Goal: Information Seeking & Learning: Learn about a topic

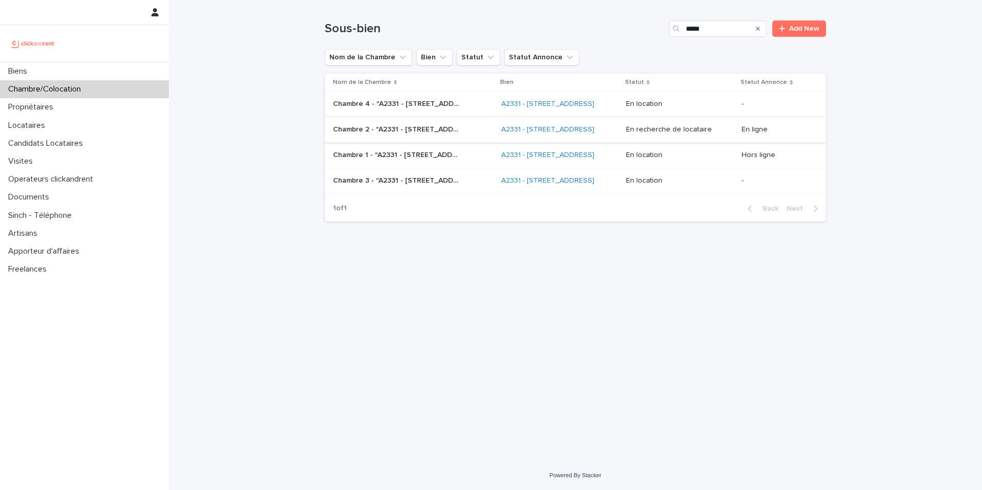
type input "*****"
click at [463, 138] on div "Chambre 2 - "A2331 - 8 Rue de Bordeaux, Toulouse 31200" Chambre 2 - "A2331 - 8 …" at bounding box center [413, 129] width 160 height 17
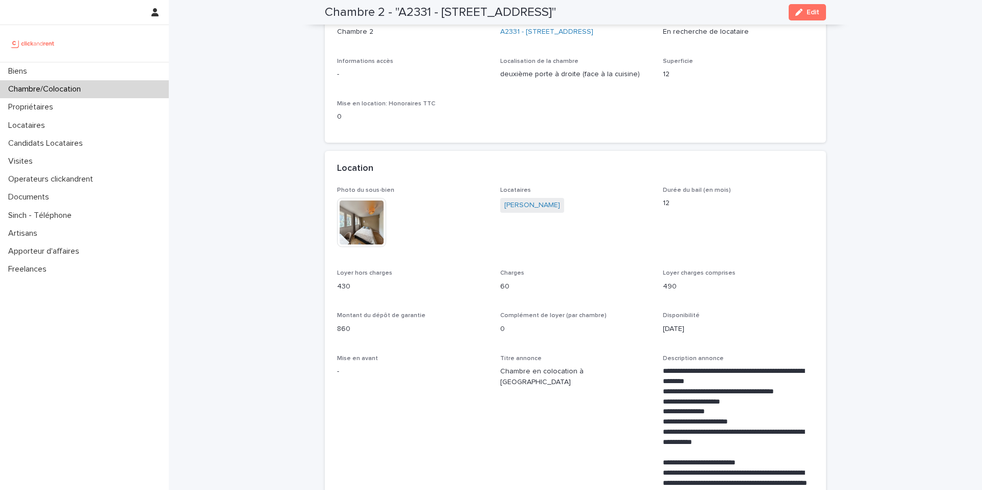
scroll to position [92, 0]
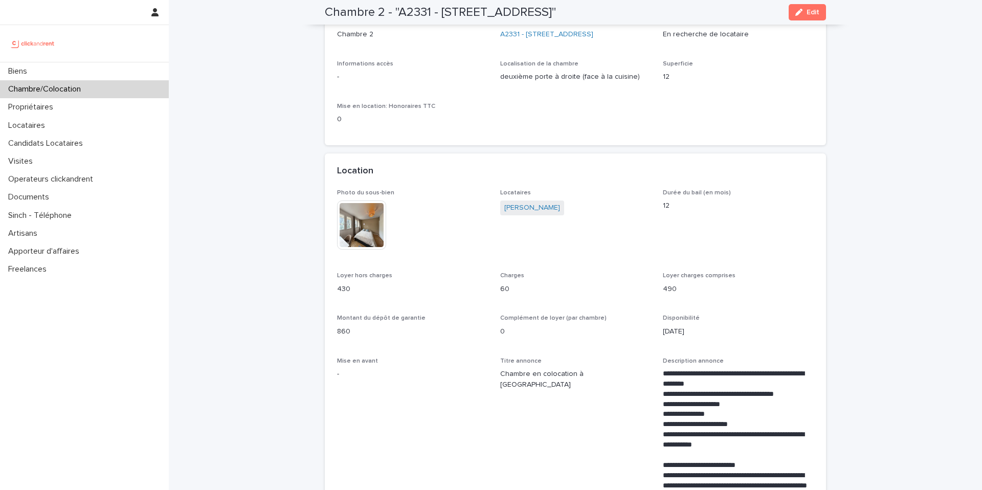
click at [84, 86] on p "Chambre/Colocation" at bounding box center [46, 89] width 85 height 10
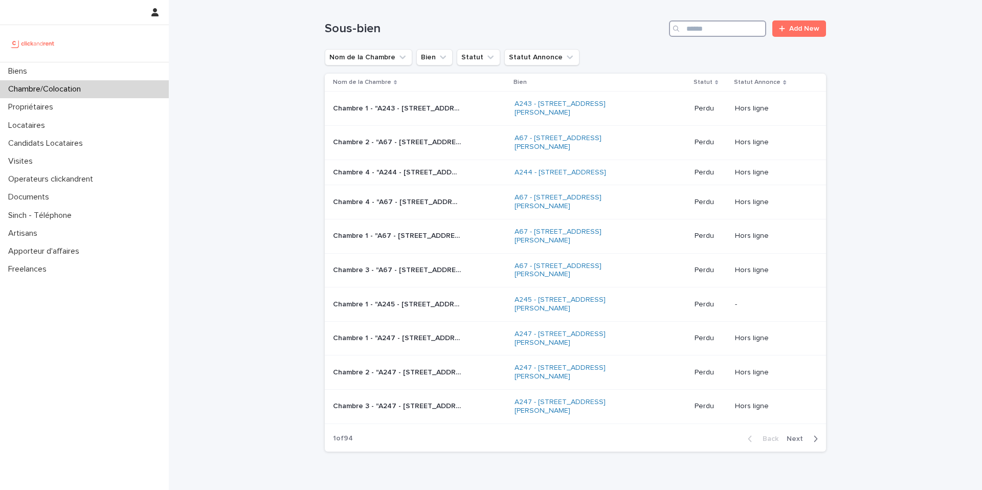
click at [739, 31] on input "Search" at bounding box center [717, 28] width 97 height 16
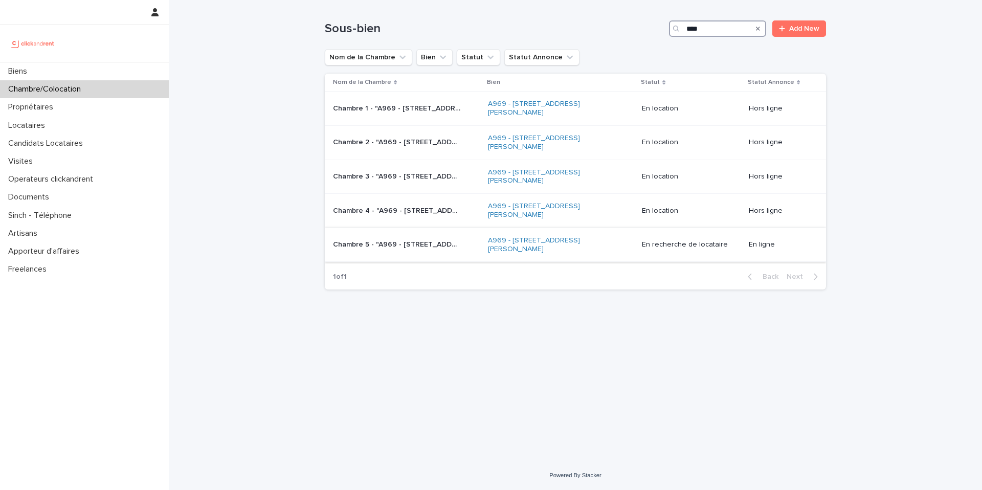
type input "****"
click at [409, 244] on p "Chambre 5 - "A969 - 104 rue Jean Jaures, Bezons 95870"" at bounding box center [398, 243] width 130 height 11
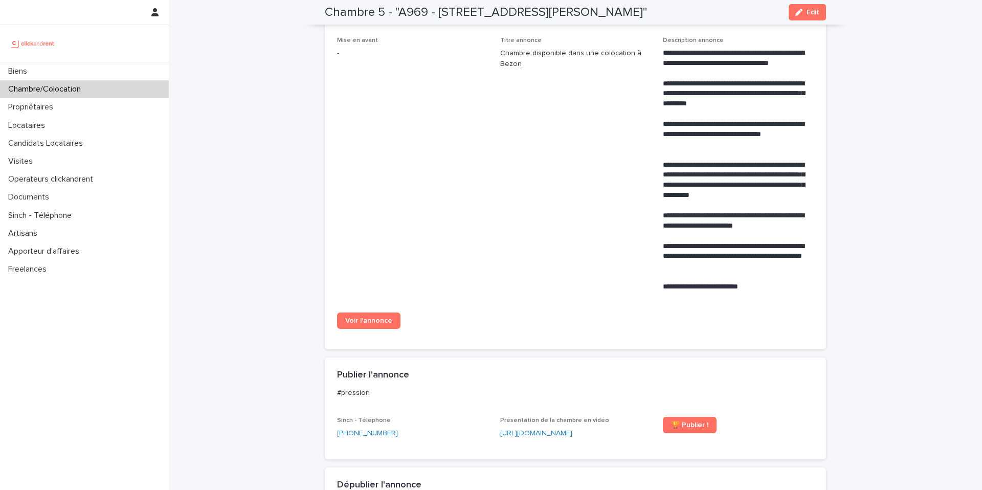
scroll to position [413, 0]
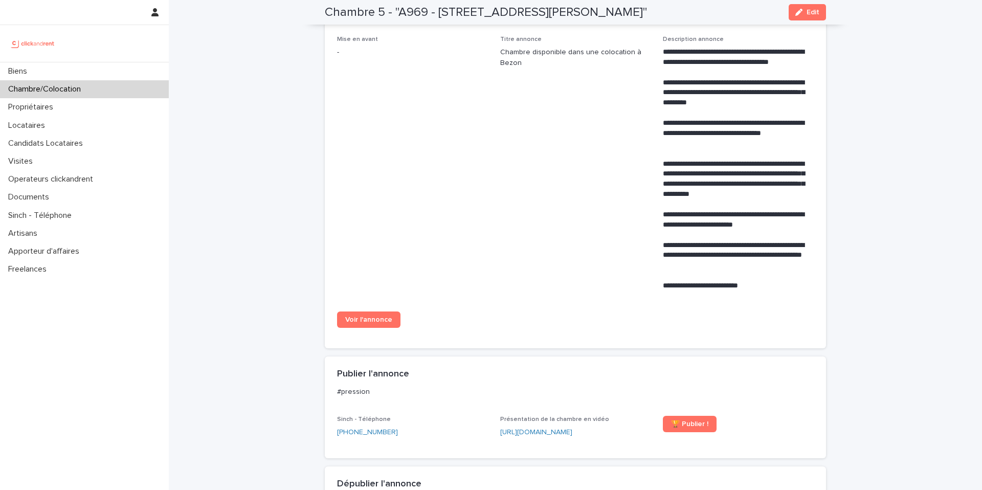
click at [365, 328] on div "Voir l'annonce" at bounding box center [412, 323] width 151 height 25
click at [368, 319] on span "Voir l'annonce" at bounding box center [368, 319] width 47 height 7
click at [148, 87] on div "Chambre/Colocation" at bounding box center [84, 89] width 169 height 18
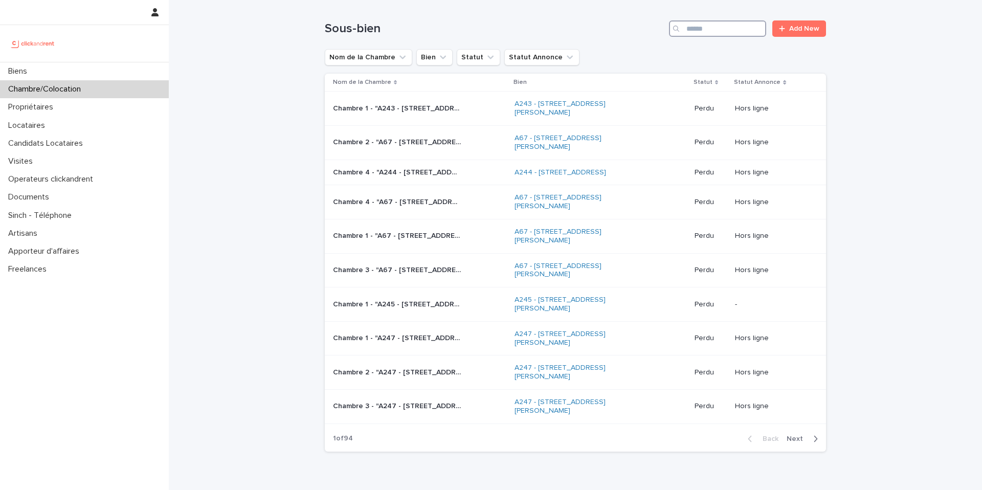
click at [719, 29] on input "Search" at bounding box center [717, 28] width 97 height 16
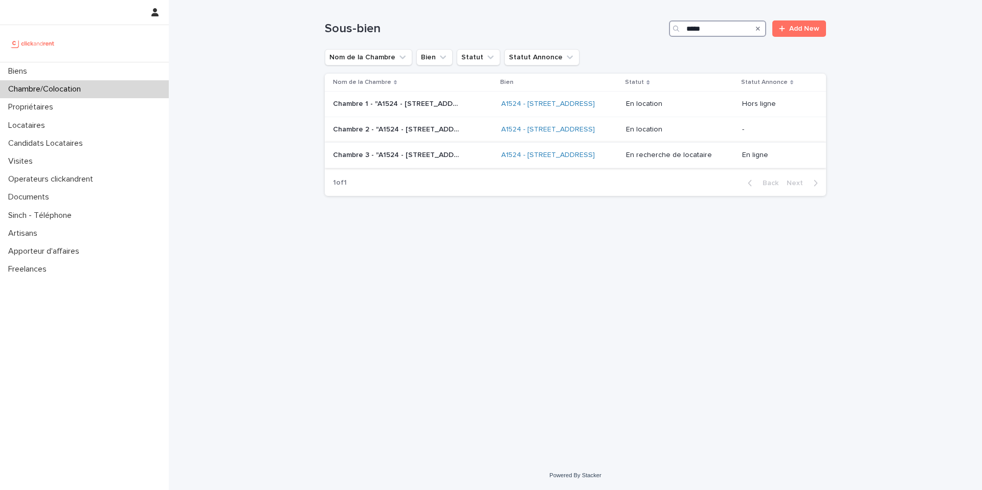
type input "*****"
click at [427, 160] on p "Chambre 3 - "A1524 - 12 rue de Grenoble, Résidence Amouroux 1, Toulouse 31500"" at bounding box center [398, 154] width 130 height 11
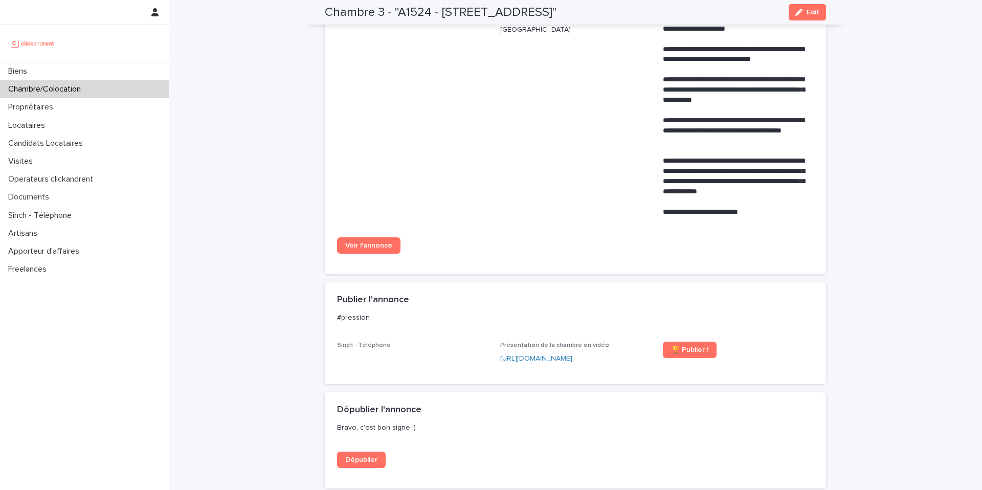
scroll to position [462, 0]
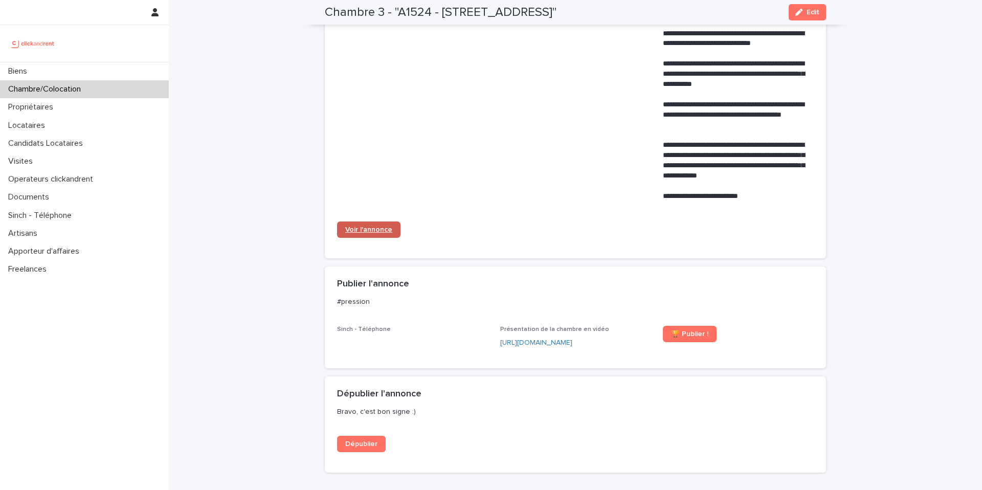
click at [378, 238] on link "Voir l'annonce" at bounding box center [368, 229] width 63 height 16
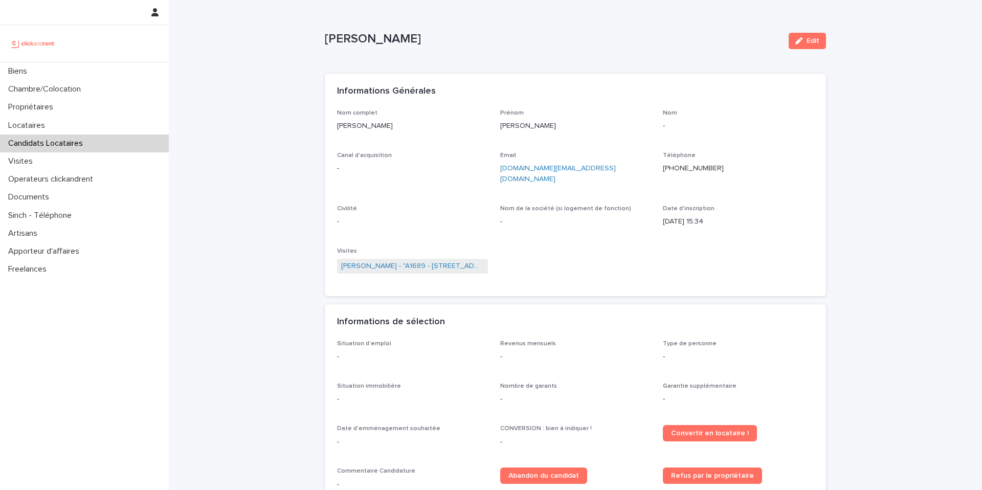
click at [696, 169] on ringoverc2c-number-84e06f14122c "[PHONE_NUMBER]" at bounding box center [693, 168] width 61 height 7
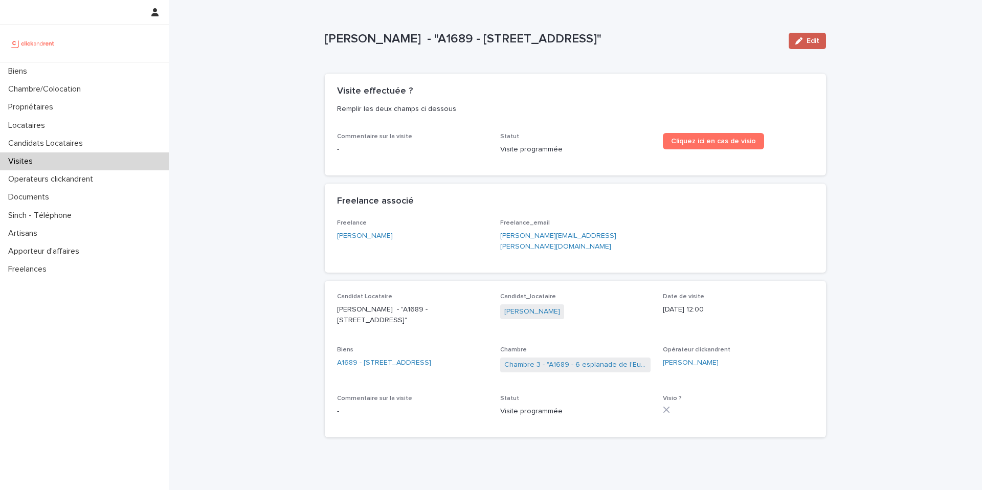
click at [814, 43] on span "Edit" at bounding box center [812, 40] width 13 height 7
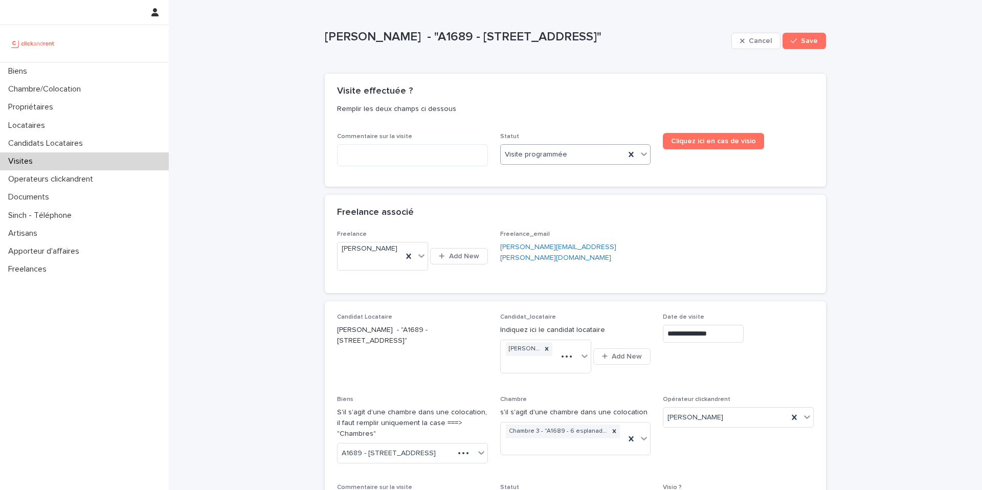
click at [579, 154] on div "Visite programmée" at bounding box center [563, 154] width 125 height 17
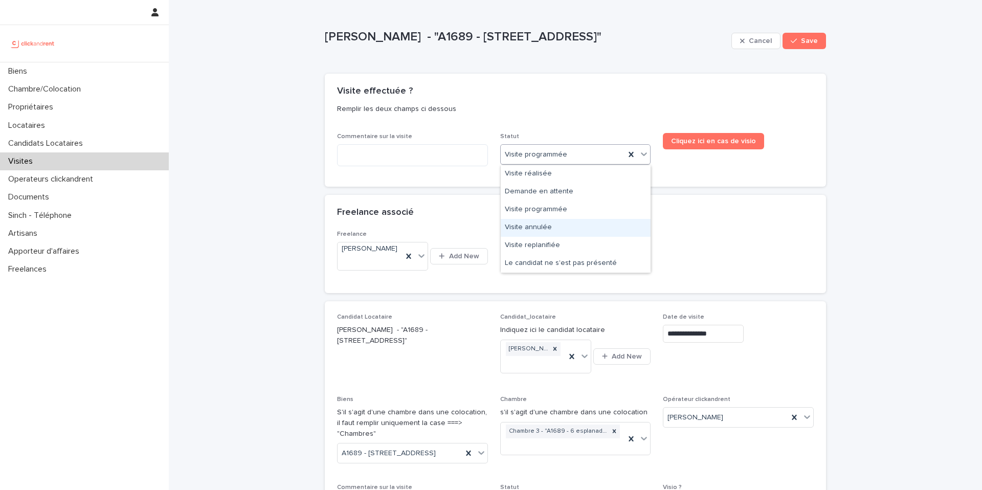
click at [564, 228] on div "Visite annulée" at bounding box center [576, 228] width 150 height 18
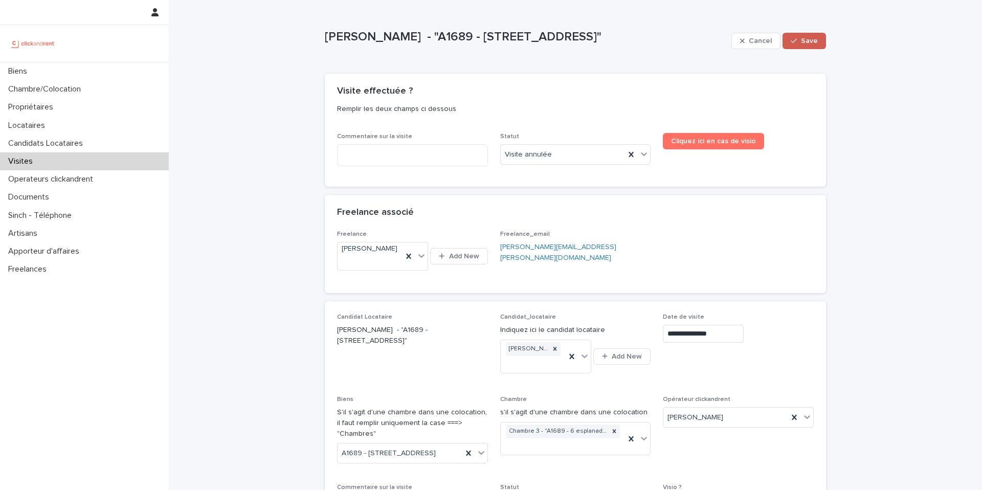
click at [806, 38] on span "Save" at bounding box center [809, 40] width 17 height 7
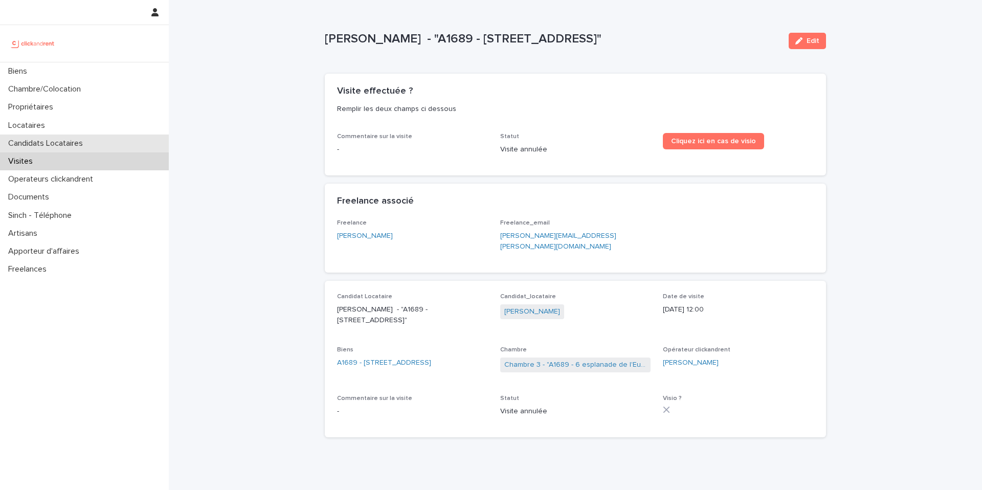
click at [93, 146] on div "Candidats Locataires" at bounding box center [84, 143] width 169 height 18
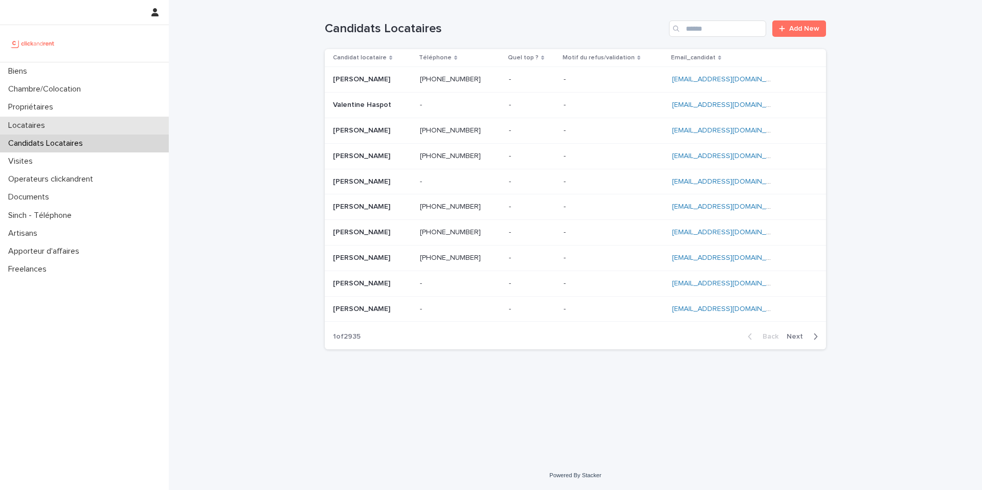
click at [91, 128] on div "Locataires" at bounding box center [84, 126] width 169 height 18
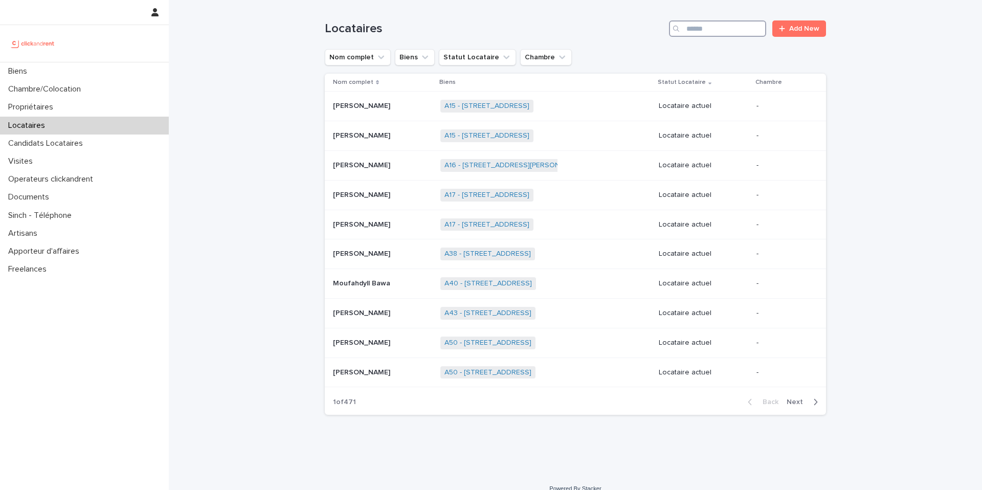
click at [709, 28] on input "Search" at bounding box center [717, 28] width 97 height 16
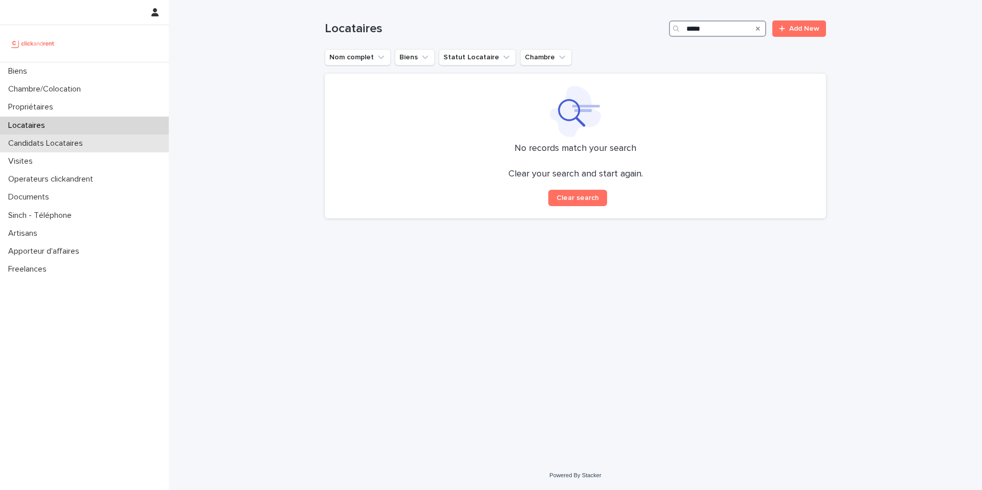
type input "*****"
click at [113, 147] on div "Candidats Locataires" at bounding box center [84, 143] width 169 height 18
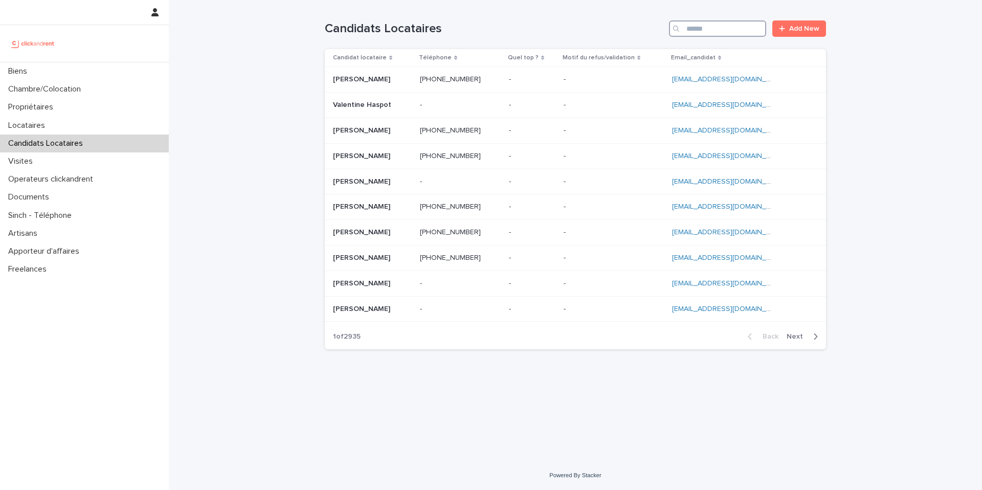
click at [731, 25] on input "Search" at bounding box center [717, 28] width 97 height 16
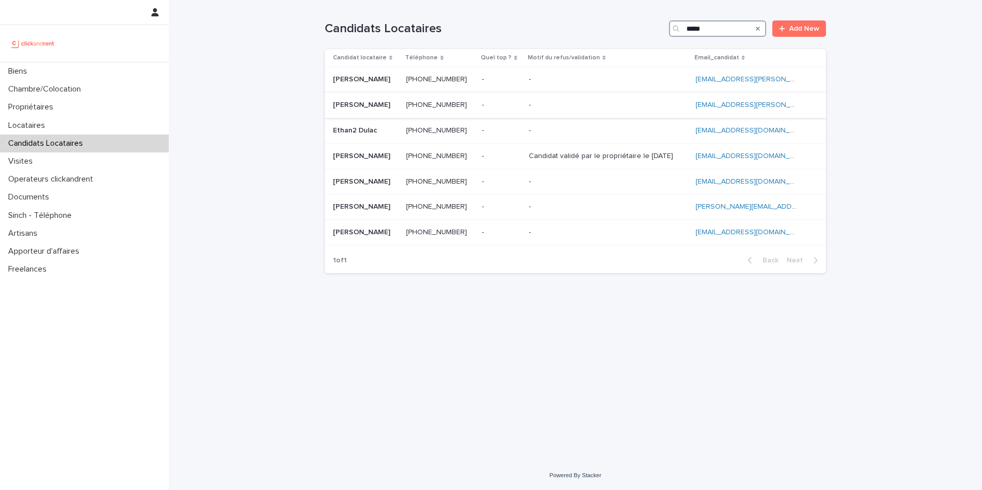
type input "*****"
click at [467, 102] on p at bounding box center [440, 105] width 68 height 9
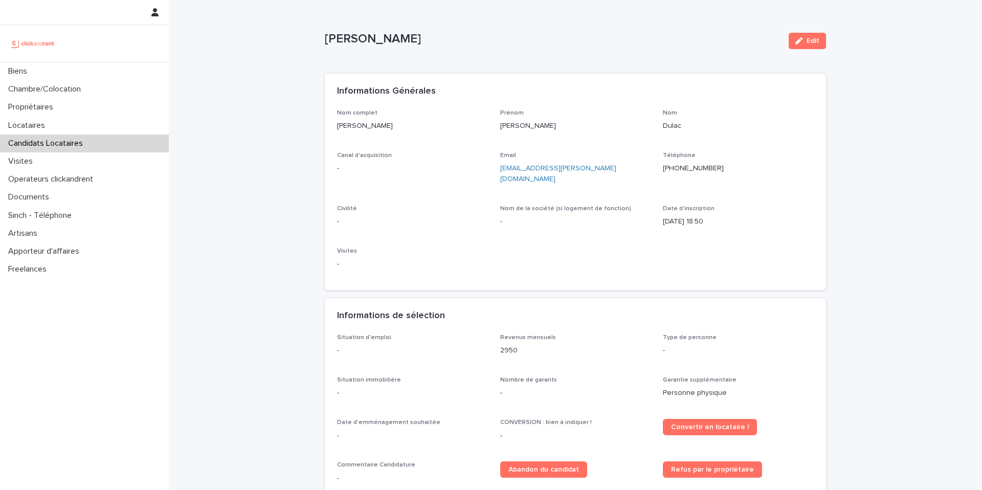
click at [694, 169] on ringoverc2c-number-84e06f14122c "+33781311517" at bounding box center [693, 168] width 61 height 7
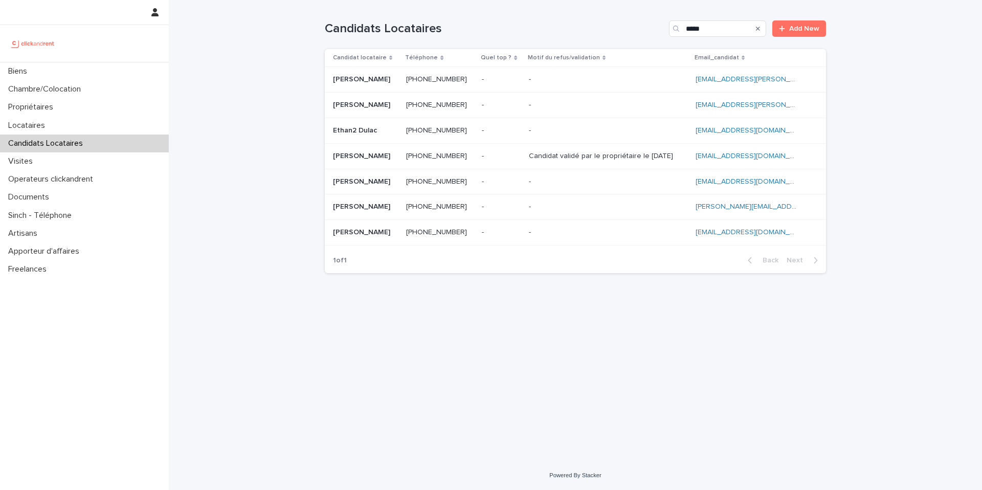
click at [373, 156] on p "Ethan Dulac" at bounding box center [362, 155] width 59 height 11
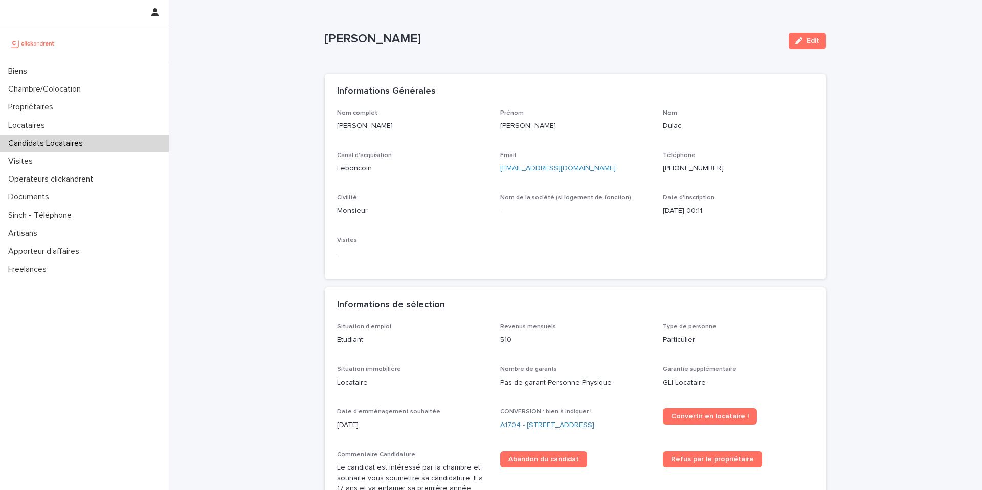
click at [702, 171] on ringoverc2c-number-84e06f14122c "+590690949508" at bounding box center [693, 168] width 61 height 7
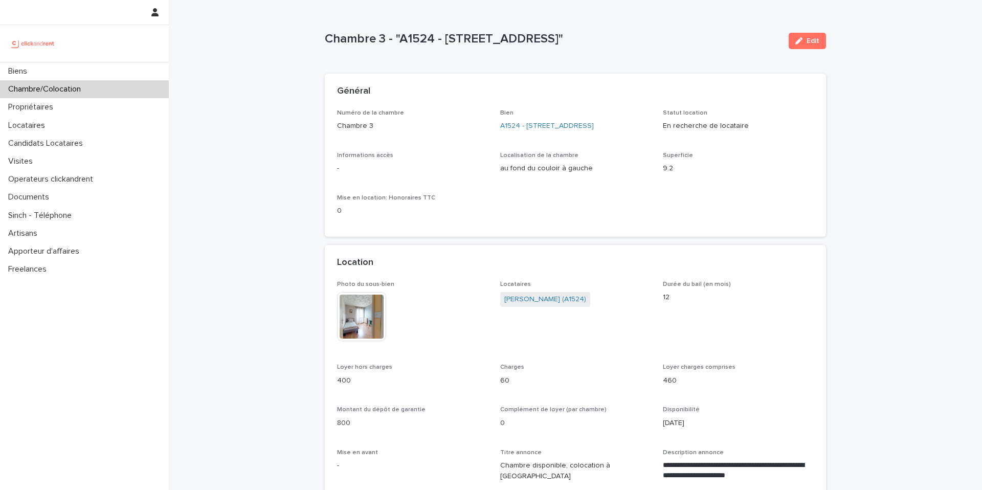
click at [80, 93] on p "Chambre/Colocation" at bounding box center [46, 89] width 85 height 10
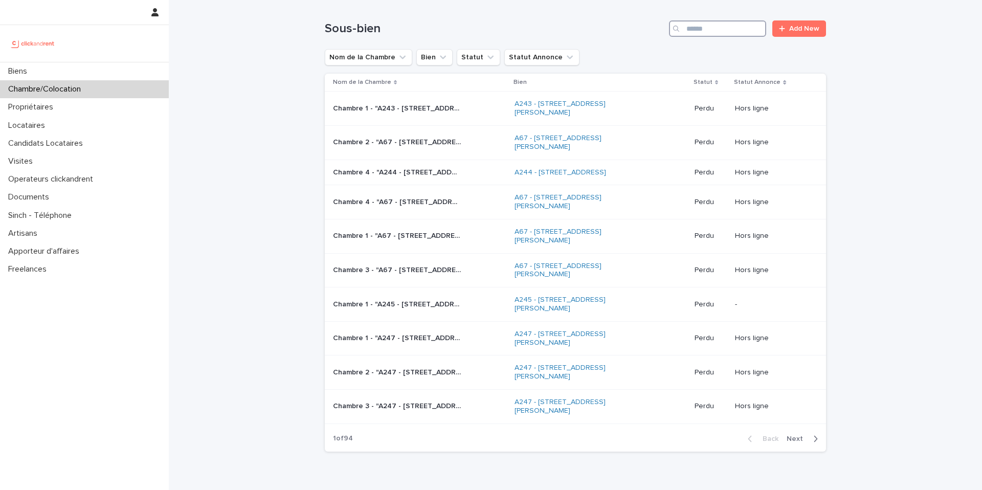
click at [709, 34] on input "Search" at bounding box center [717, 28] width 97 height 16
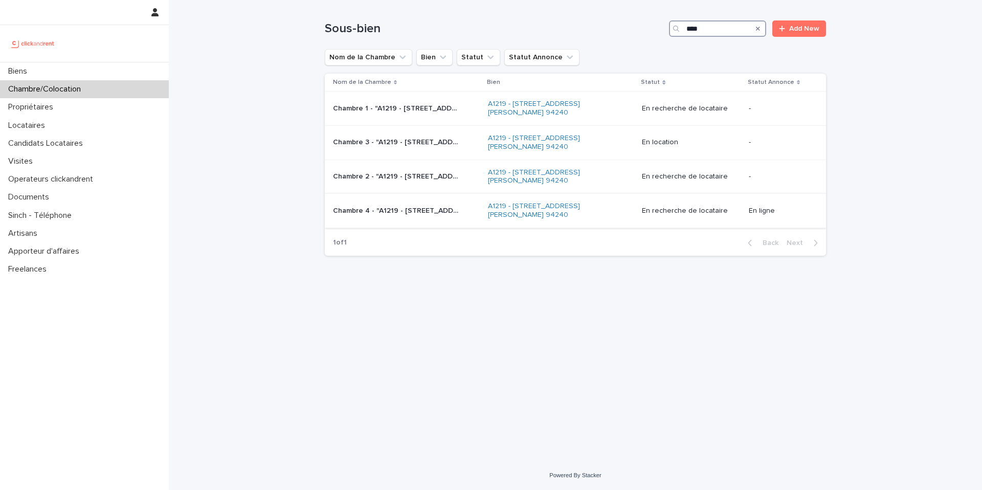
type input "****"
click at [395, 212] on p "Chambre 4 - "A1219 - 32 avenue Jules Gravereaux, L'Haÿ-les-Roses 94240"" at bounding box center [398, 210] width 130 height 11
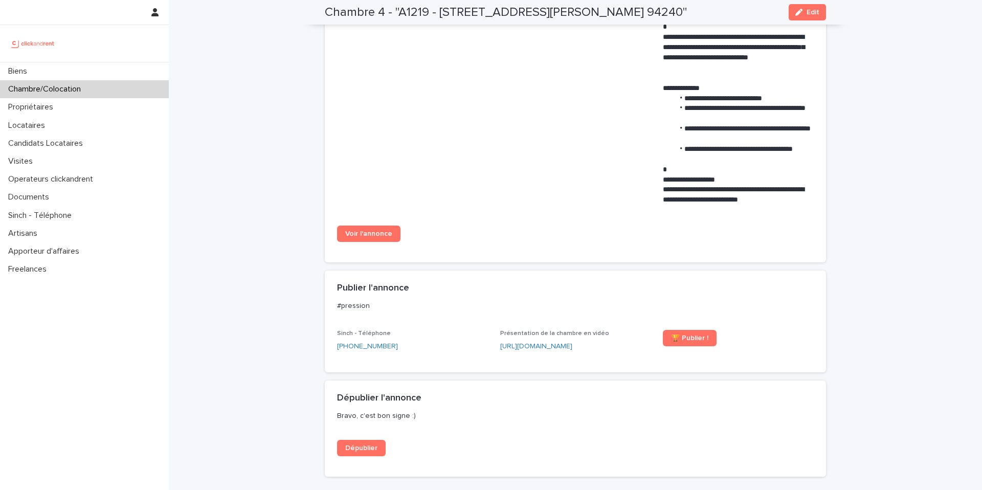
scroll to position [768, 0]
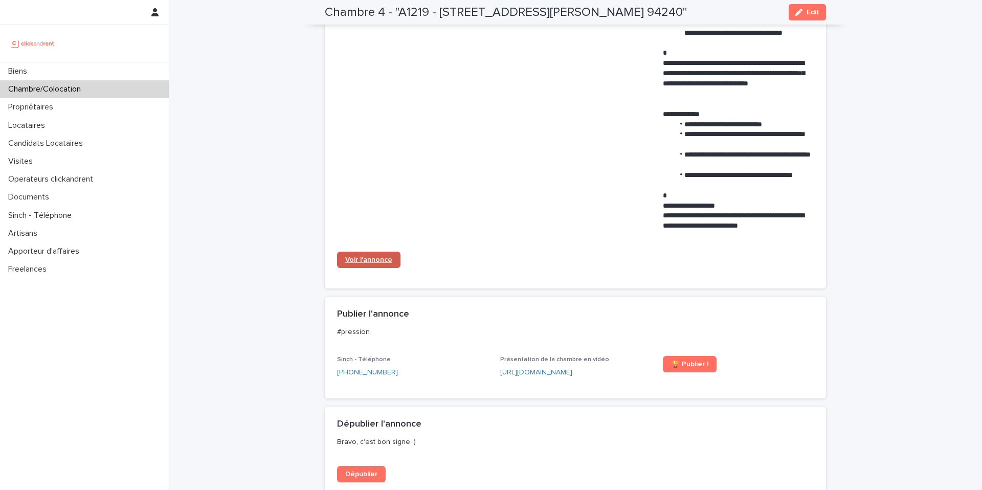
click at [370, 262] on span "Voir l'annonce" at bounding box center [368, 259] width 47 height 7
click at [98, 95] on div "Chambre/Colocation" at bounding box center [84, 89] width 169 height 18
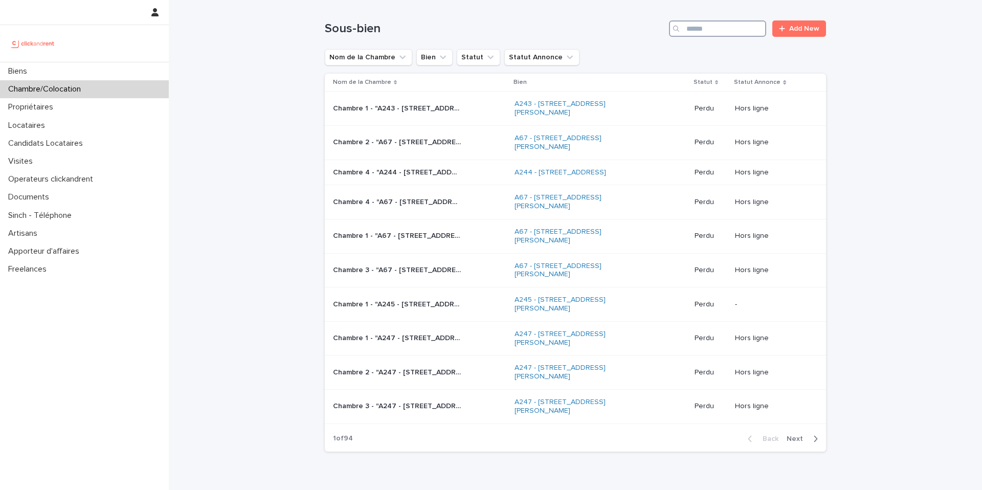
click at [748, 34] on input "Search" at bounding box center [717, 28] width 97 height 16
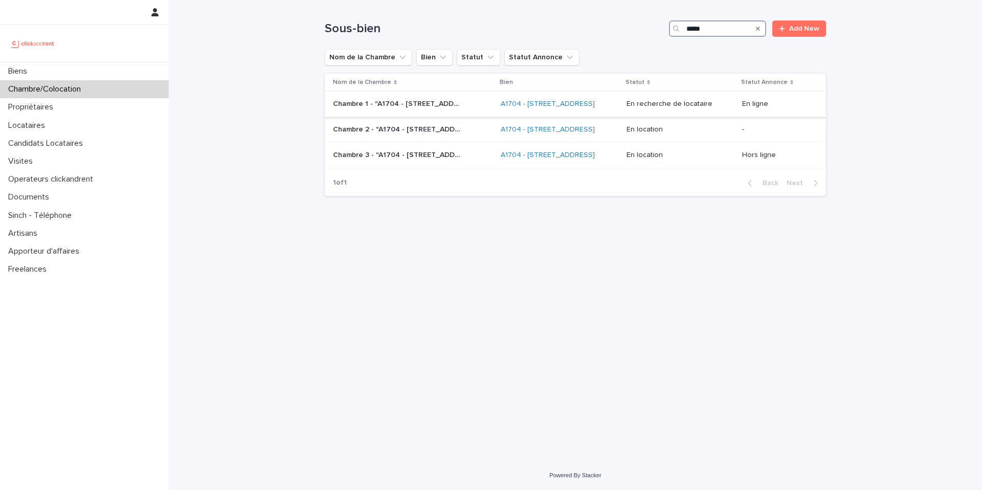
type input "*****"
click at [429, 113] on div "Chambre 1 - "A1704 - 4 rue de la Platrerie, Étampes 91150" Chambre 1 - "A1704 -…" at bounding box center [413, 104] width 160 height 17
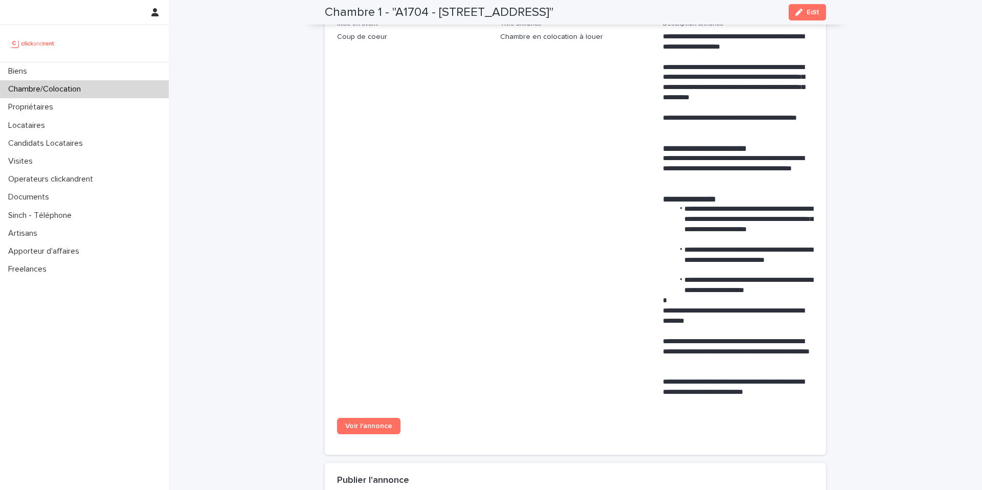
scroll to position [446, 0]
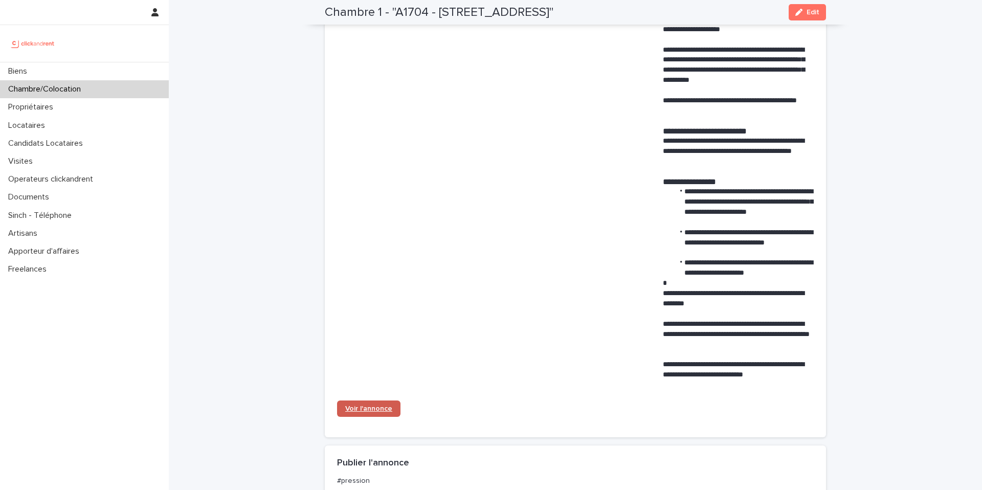
click at [369, 411] on span "Voir l'annonce" at bounding box center [368, 408] width 47 height 7
